Goal: Contribute content: Add original content to the website for others to see

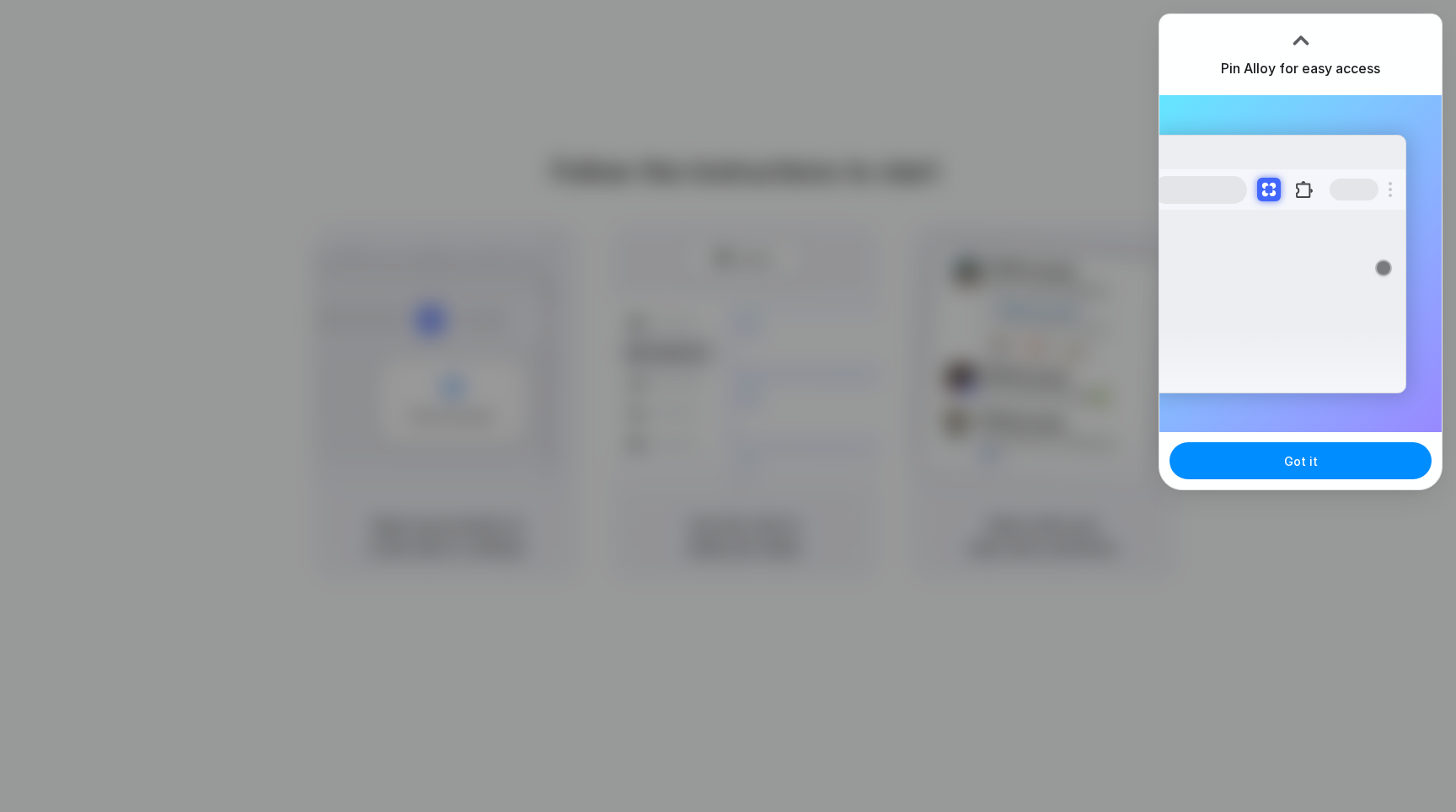
click at [1307, 399] on div "Extensions Alloy · AI Prototyping for..." at bounding box center [1301, 263] width 282 height 337
click at [939, 255] on div at bounding box center [728, 406] width 1456 height 812
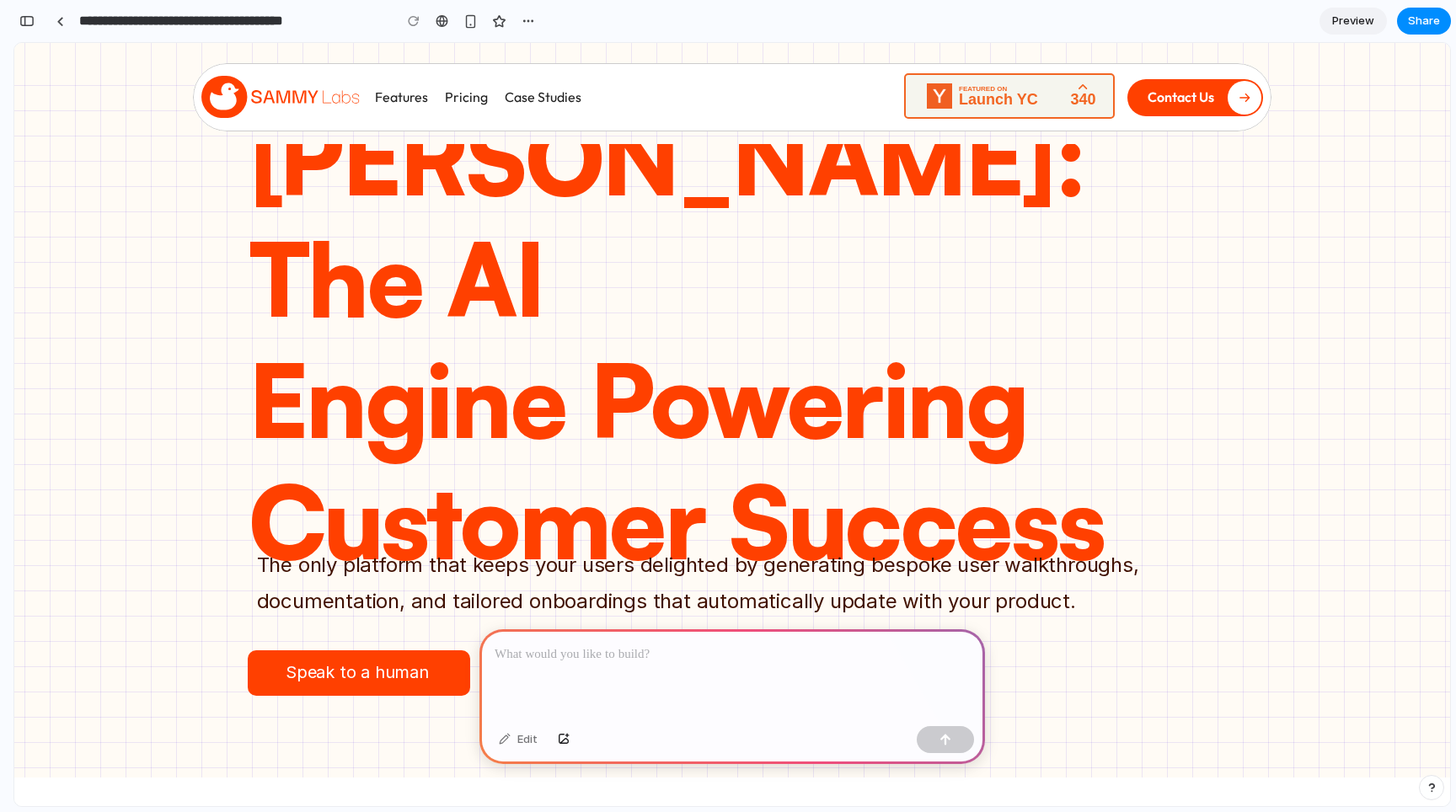
click at [767, 677] on div at bounding box center [732, 674] width 505 height 90
click at [532, 19] on div "button" at bounding box center [528, 20] width 14 height 14
click at [609, 661] on div "Duplicate Delete" at bounding box center [728, 406] width 1456 height 812
click at [500, 744] on div "Edit" at bounding box center [518, 740] width 56 height 27
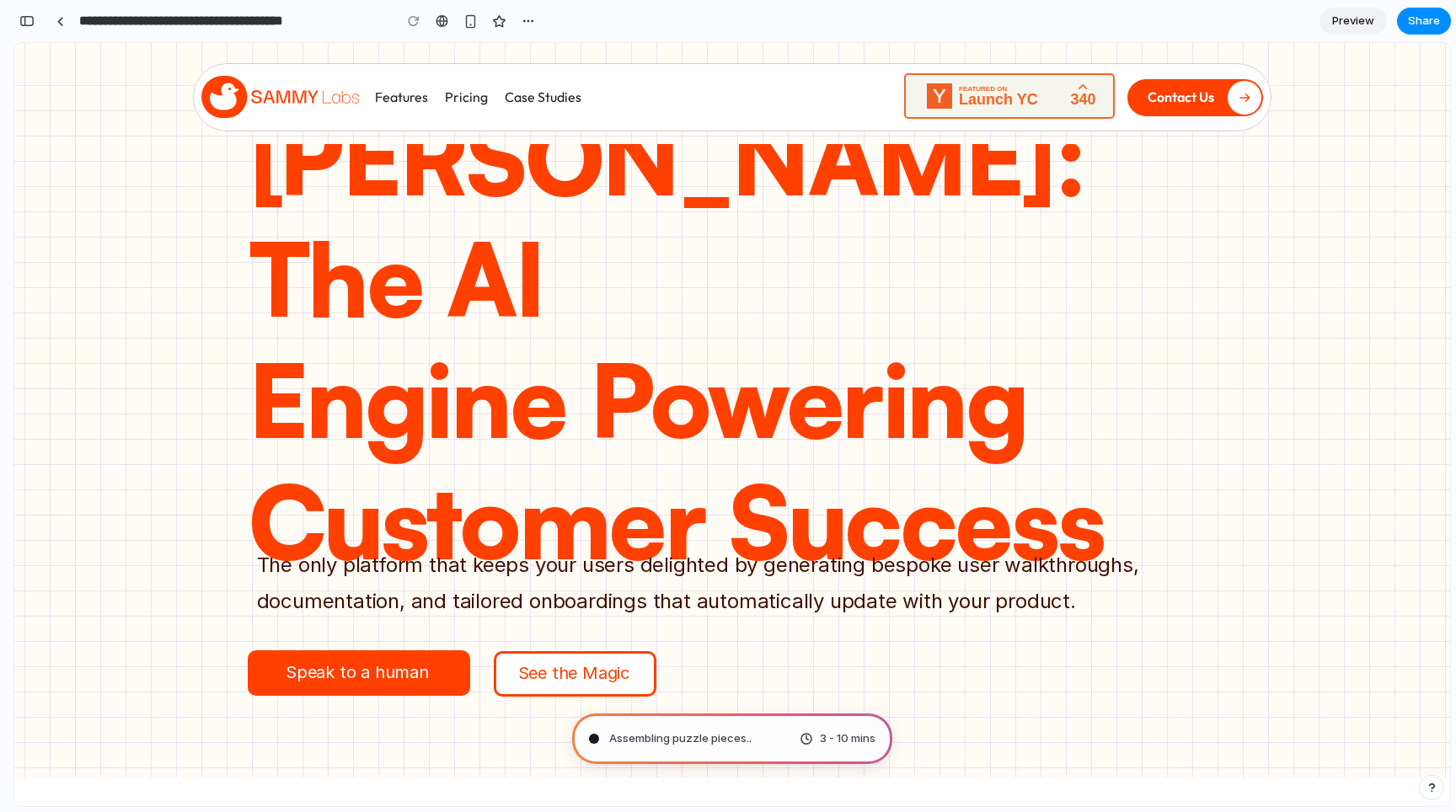
click at [698, 727] on div "Assembling puzzle pieces .. 3 - 10 mins" at bounding box center [732, 739] width 321 height 50
click at [37, 19] on button "button" at bounding box center [27, 20] width 27 height 27
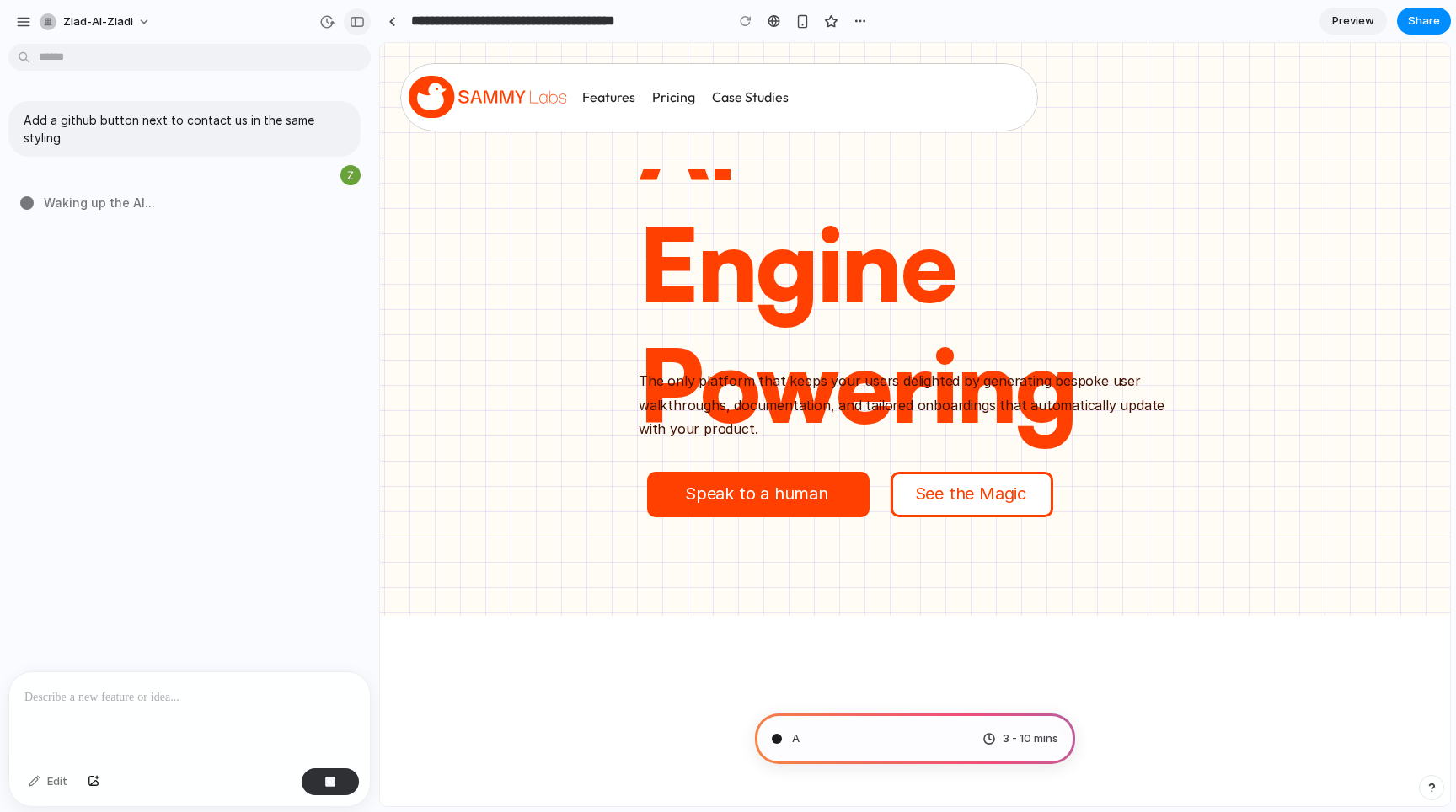
click at [356, 17] on div "button" at bounding box center [357, 21] width 15 height 12
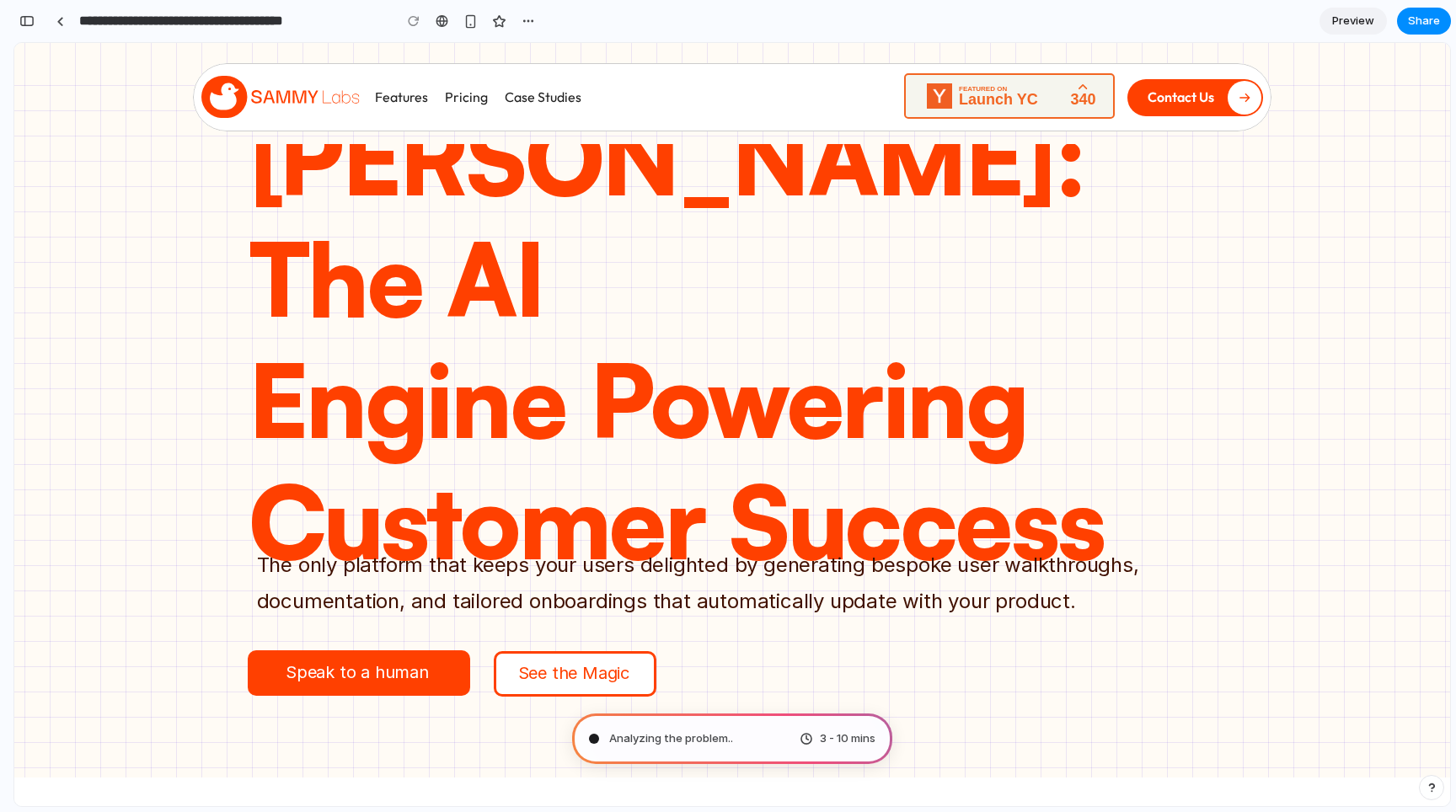
click at [835, 741] on span "3 - 10 mins" at bounding box center [847, 739] width 56 height 17
click at [35, 20] on button "button" at bounding box center [27, 20] width 27 height 27
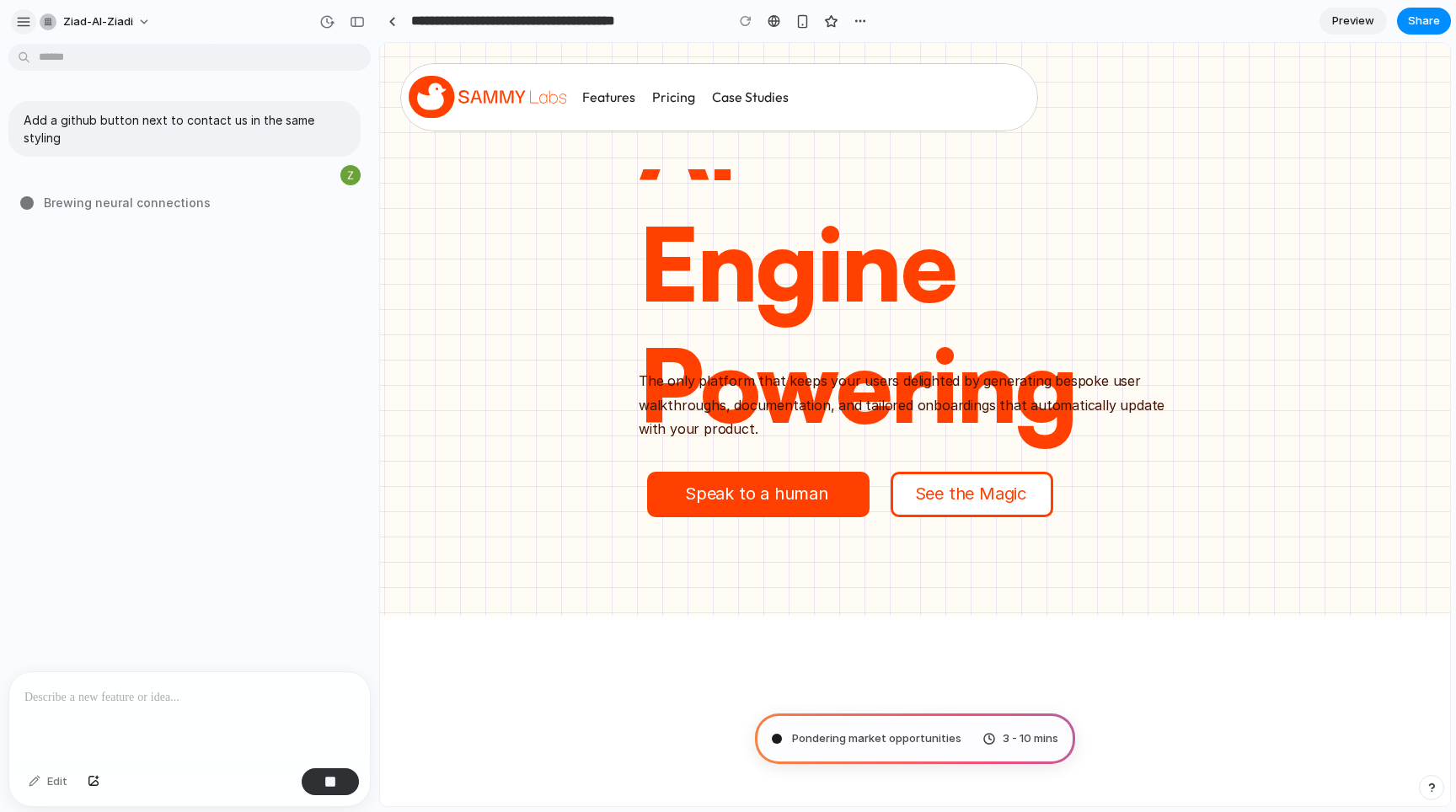
click at [20, 18] on div "button" at bounding box center [23, 21] width 15 height 15
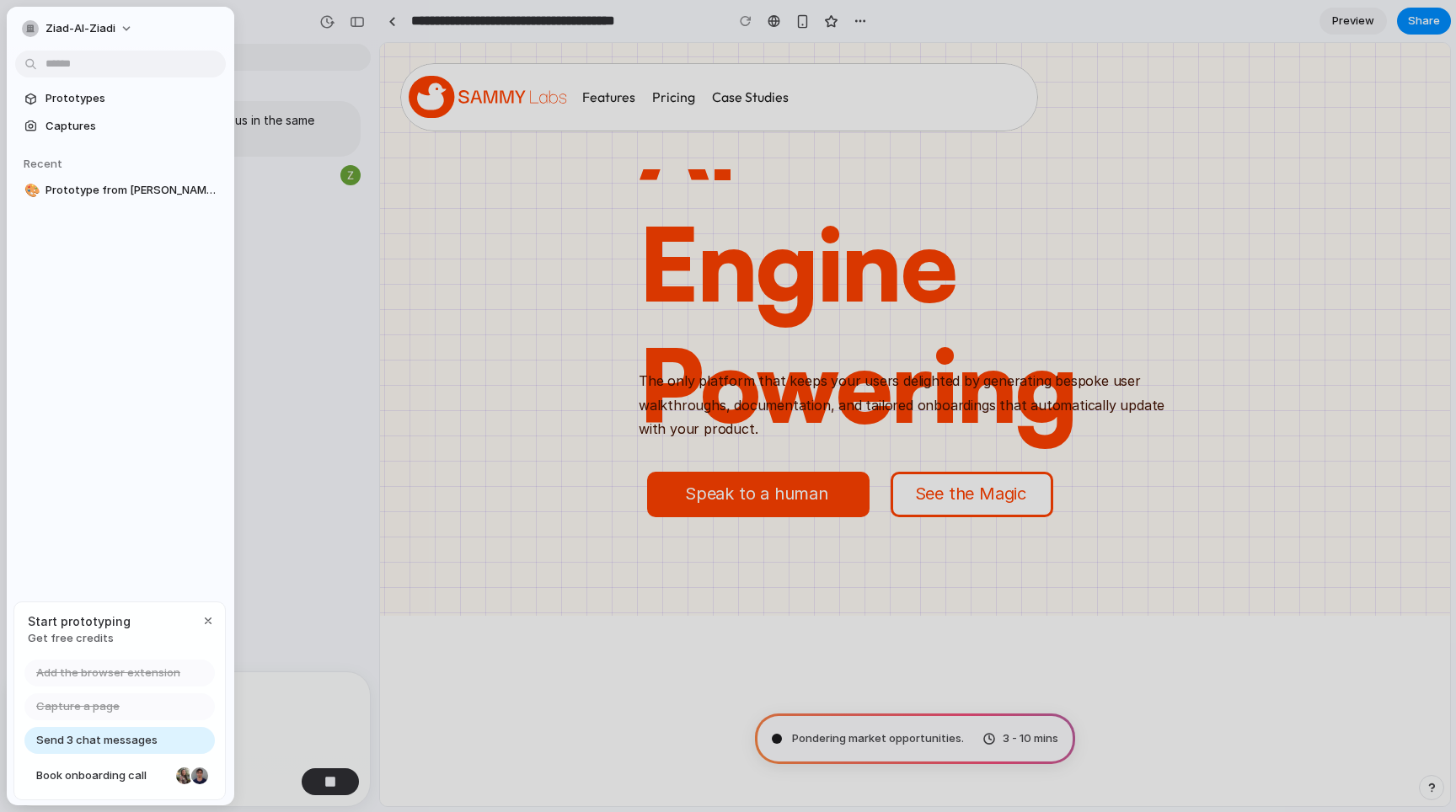
type input "**********"
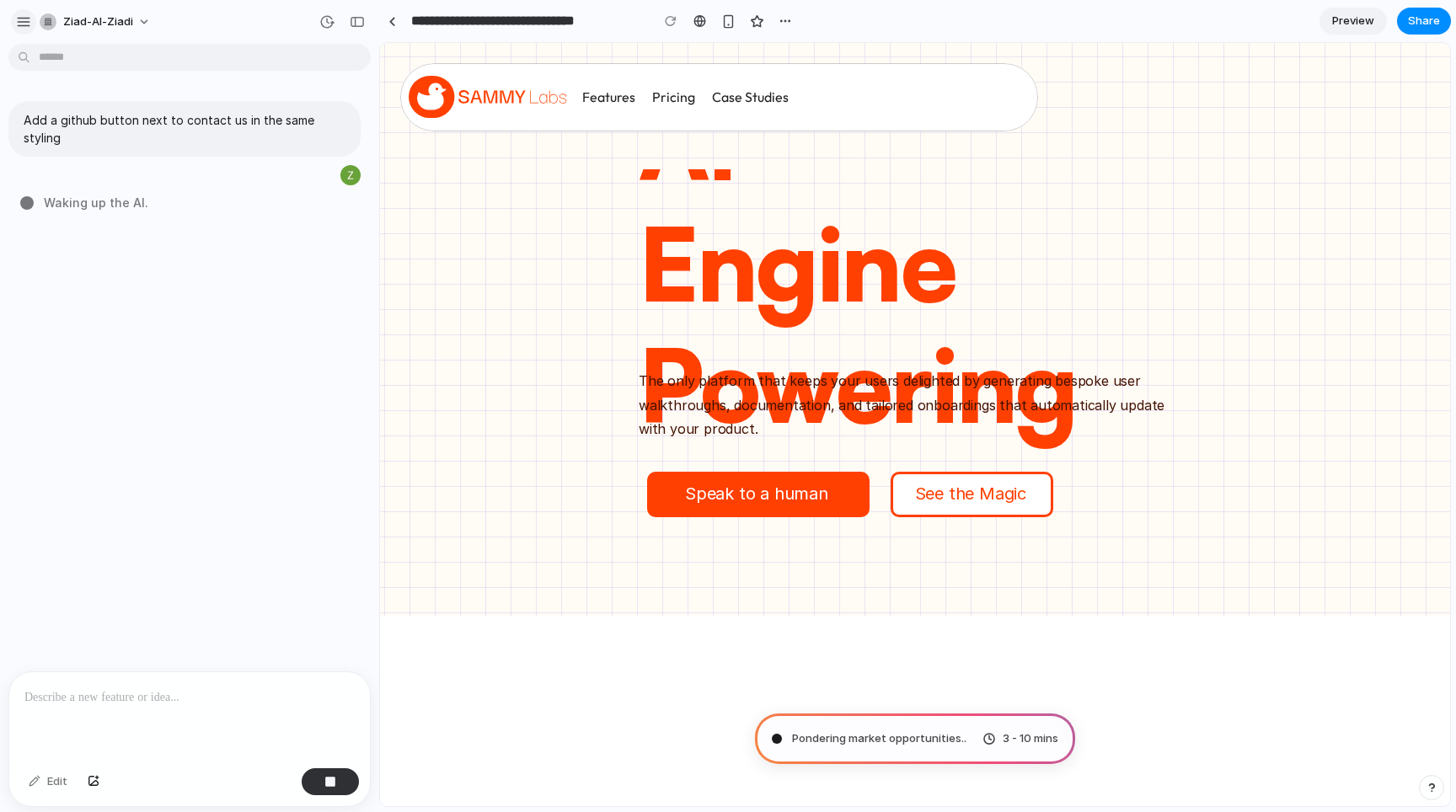
click at [25, 14] on div "button" at bounding box center [23, 21] width 15 height 15
click at [803, 501] on p "Speak to a human" at bounding box center [755, 493] width 155 height 31
click at [936, 494] on p "See the Magic" at bounding box center [969, 493] width 122 height 31
click at [467, 108] on icon at bounding box center [491, 97] width 164 height 42
click at [628, 102] on div "Features" at bounding box center [609, 97] width 53 height 16
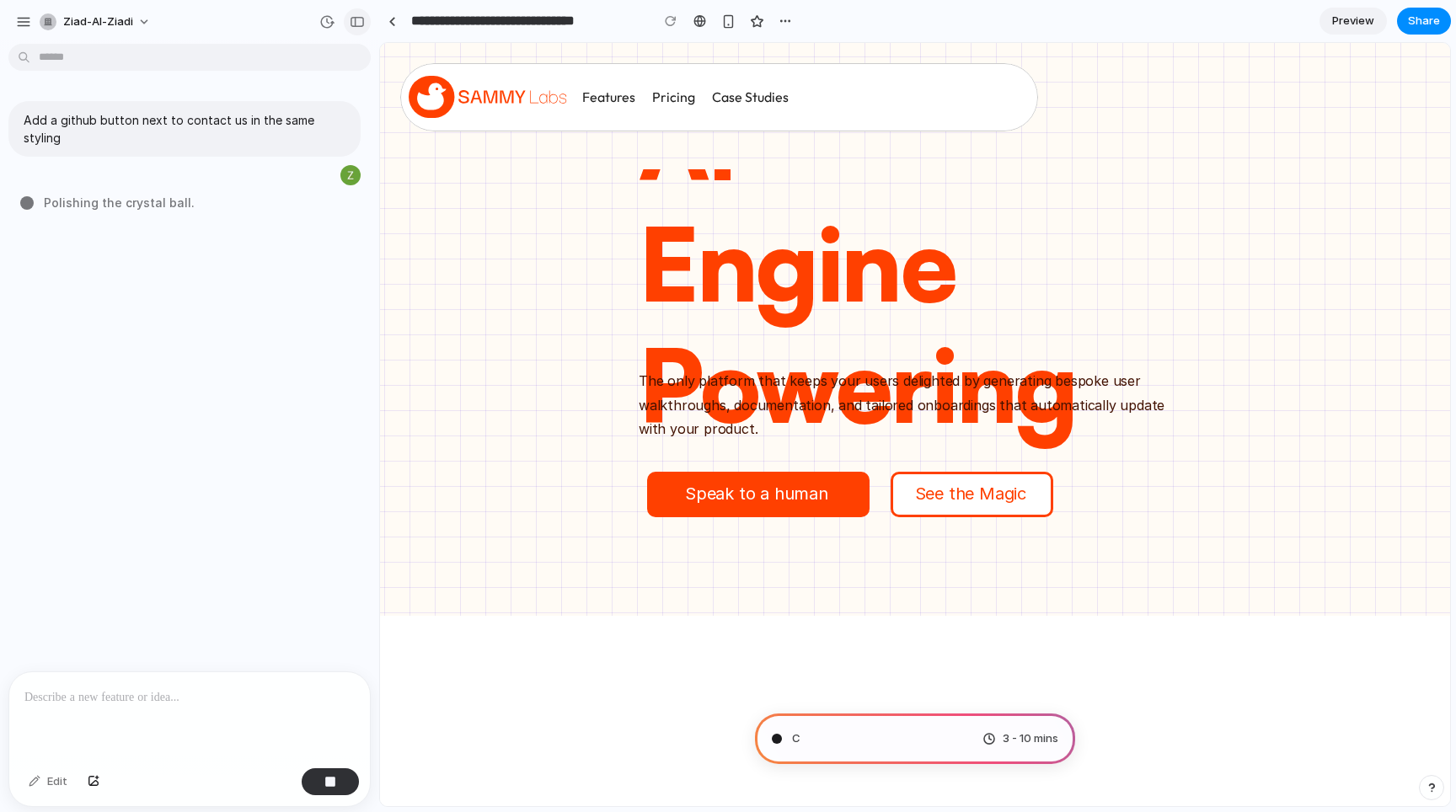
click at [357, 20] on div "button" at bounding box center [357, 21] width 15 height 12
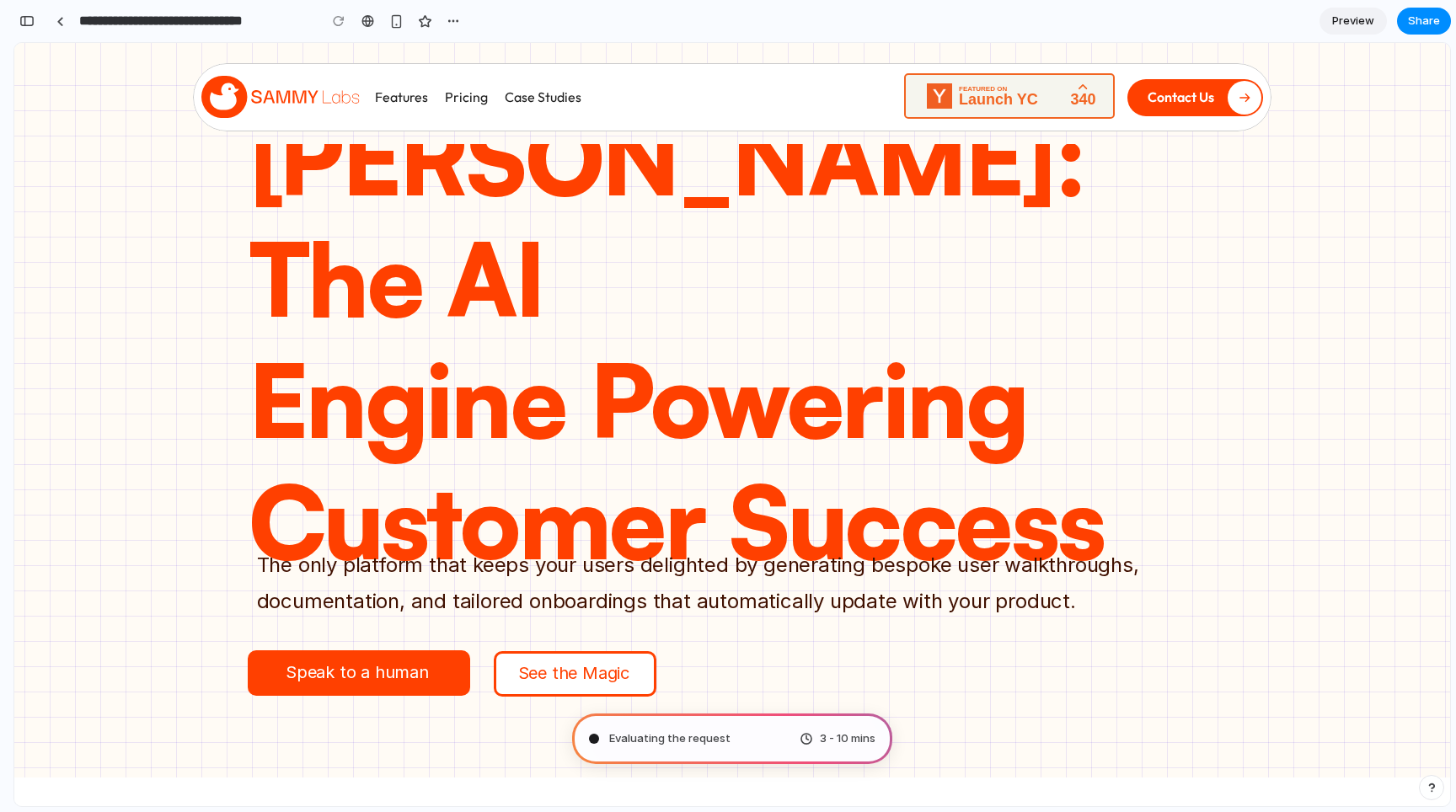
click at [978, 96] on img at bounding box center [1009, 96] width 211 height 46
click at [1181, 94] on p "Contact Us" at bounding box center [1181, 97] width 67 height 16
click at [1246, 116] on div "Contact Us" at bounding box center [1054, 98] width 418 height 48
click at [1246, 89] on div at bounding box center [1244, 98] width 33 height 33
click at [1246, 107] on div at bounding box center [1244, 98] width 33 height 33
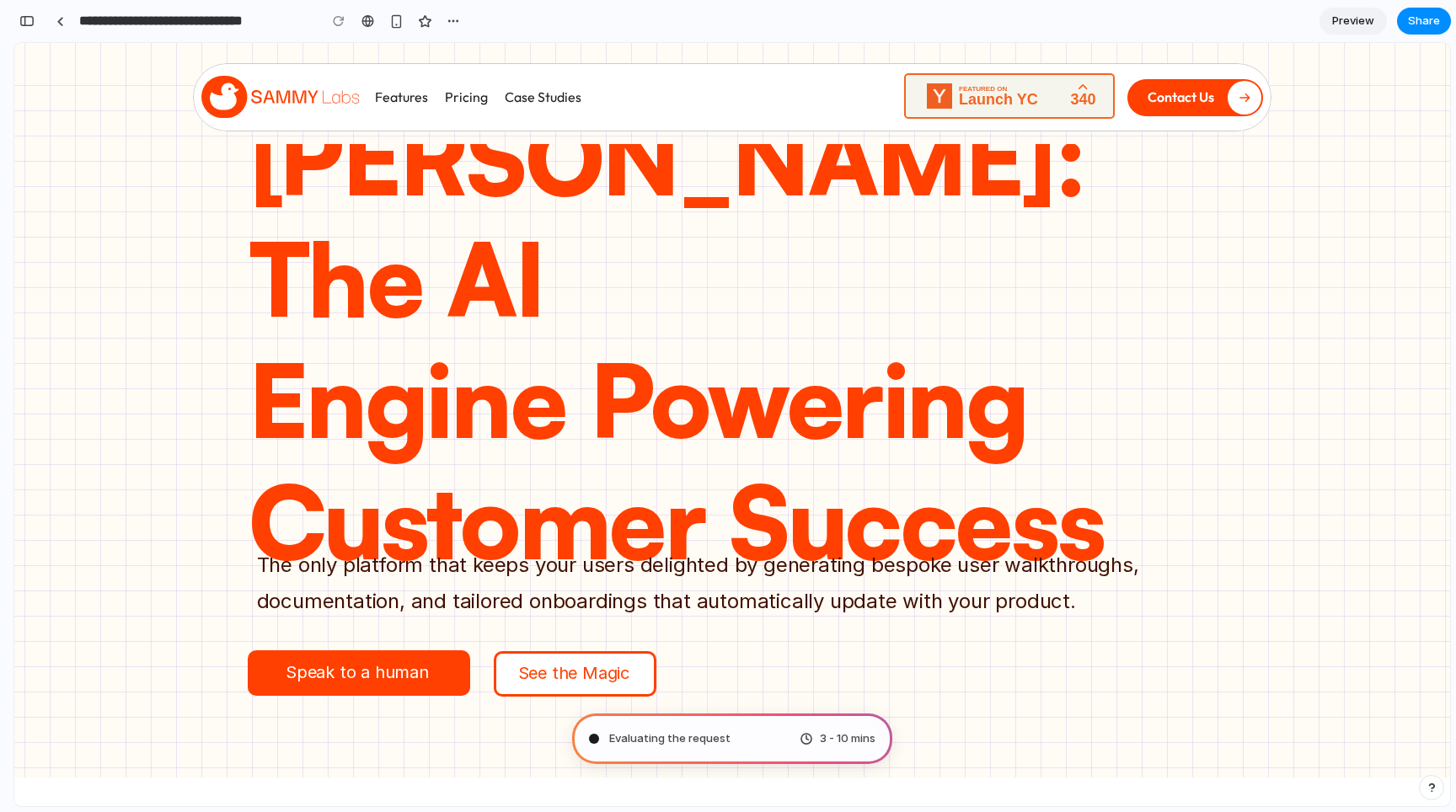
click at [872, 530] on div "SAMMY: The AI Engine Powering Customer Success" at bounding box center [732, 338] width 968 height 389
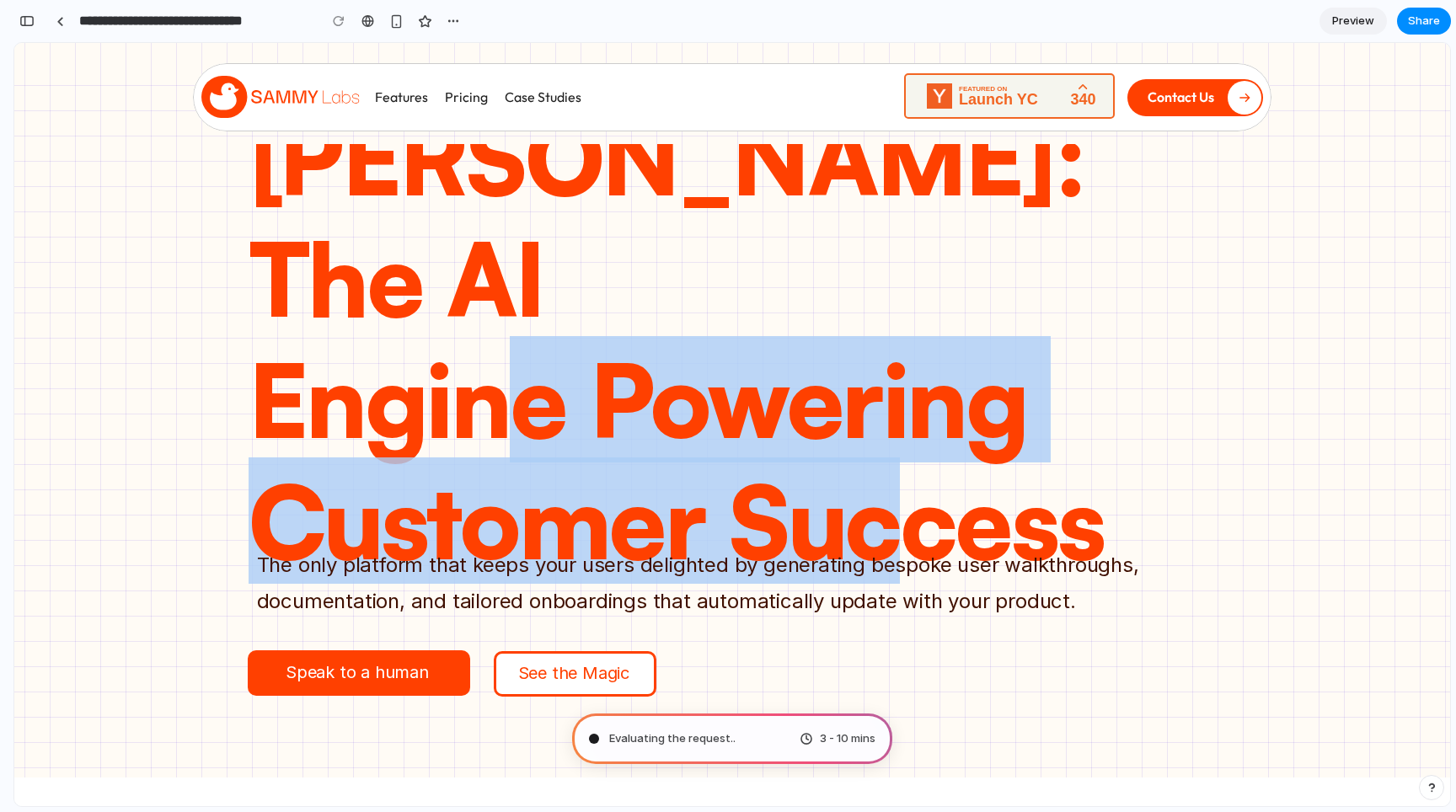
drag, startPoint x: 892, startPoint y: 466, endPoint x: 395, endPoint y: 269, distance: 534.6
click at [394, 268] on div "SAMMY: The AI Engine Powering Customer Success" at bounding box center [732, 338] width 968 height 389
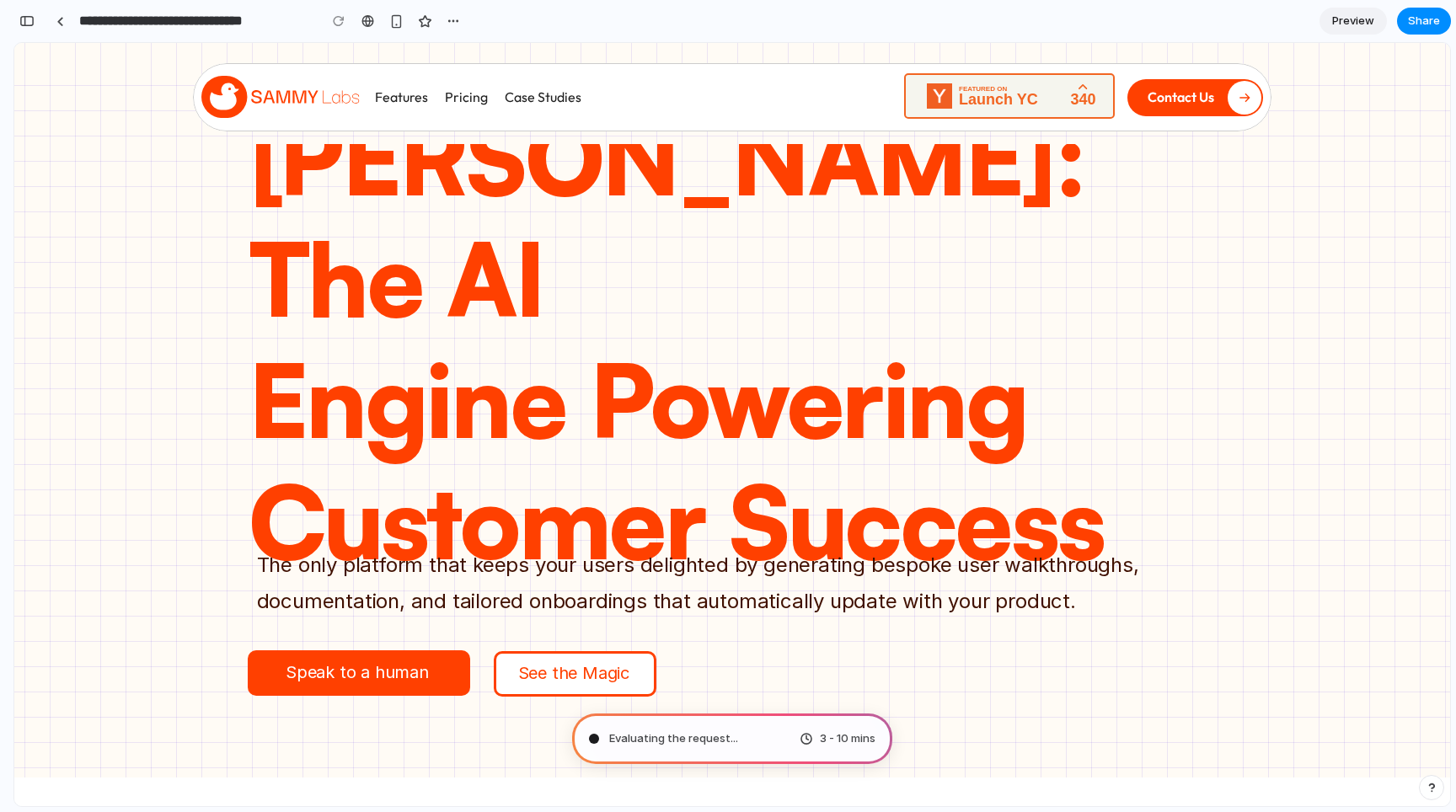
click at [841, 528] on div "SAMMY: The AI Engine Powering Customer Success" at bounding box center [732, 338] width 968 height 389
click at [1430, 25] on span "Share" at bounding box center [1423, 21] width 32 height 17
click at [1330, 424] on div "Share ' SAMMY AI Contact & GitHub Button ' Ziad Al-Ziadi Creator Anyone at Ziad…" at bounding box center [728, 406] width 1456 height 812
click at [24, 21] on div "button" at bounding box center [27, 20] width 15 height 12
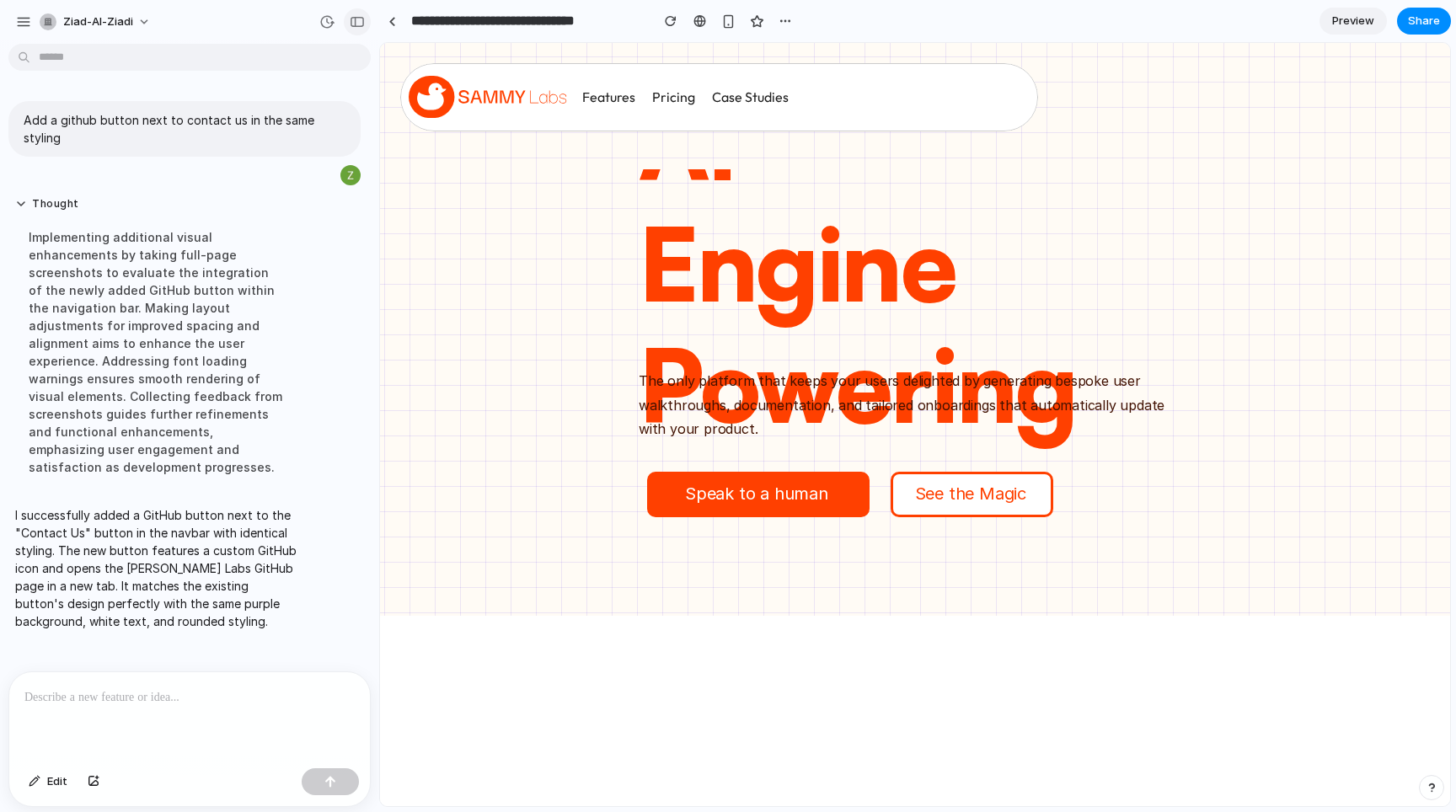
click at [353, 19] on div "button" at bounding box center [357, 21] width 15 height 12
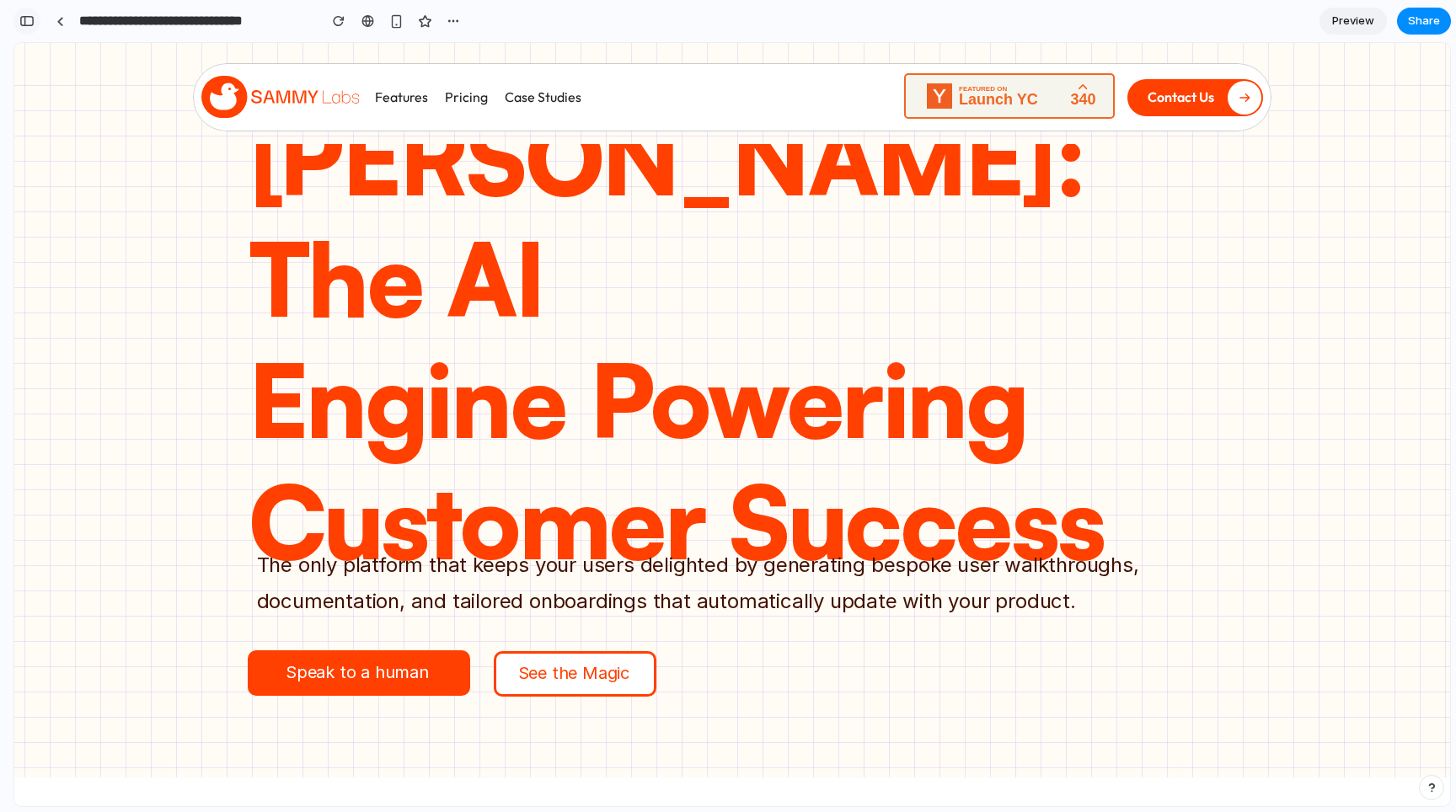
click at [33, 17] on button "button" at bounding box center [27, 20] width 27 height 27
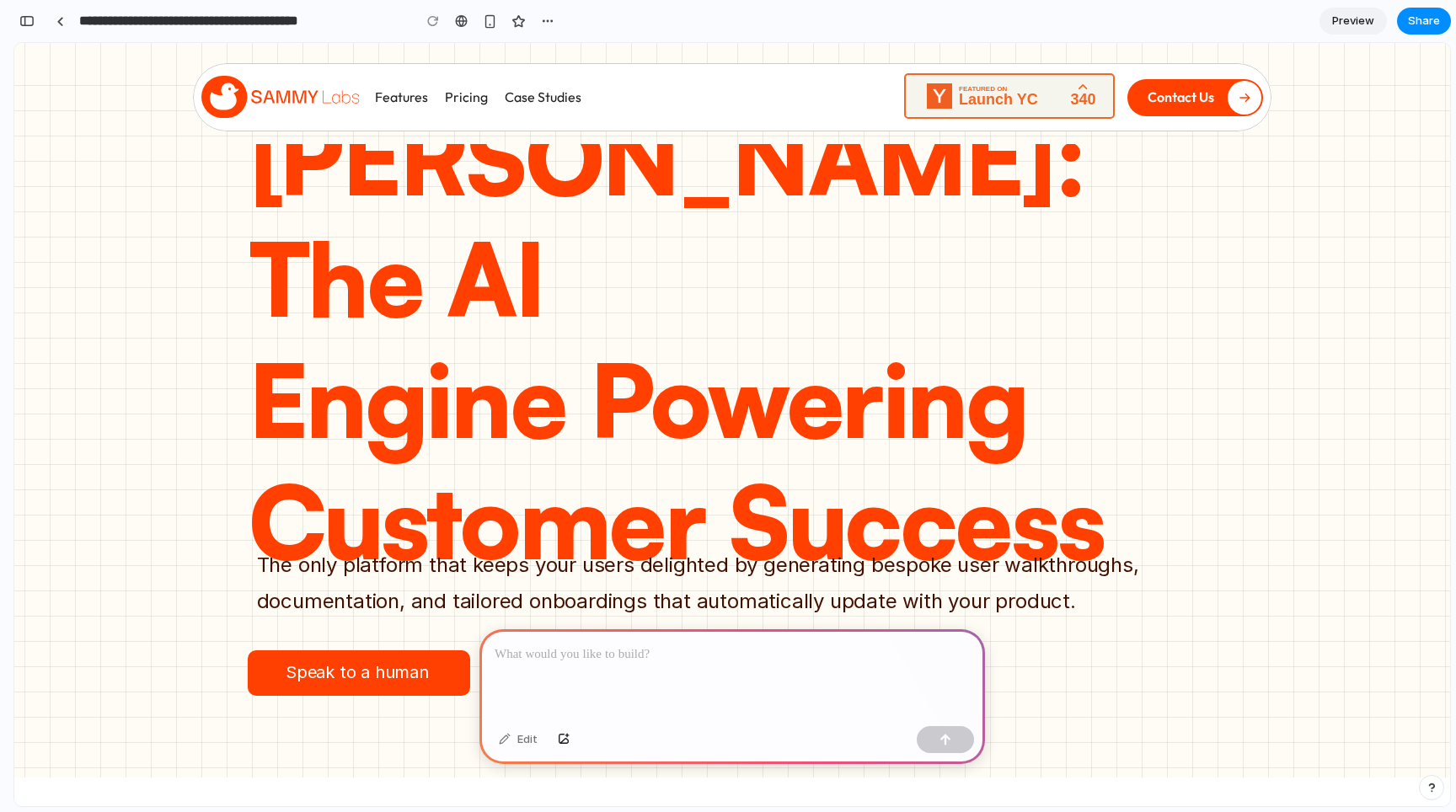
click at [655, 666] on div at bounding box center [732, 674] width 505 height 90
